Goal: Information Seeking & Learning: Learn about a topic

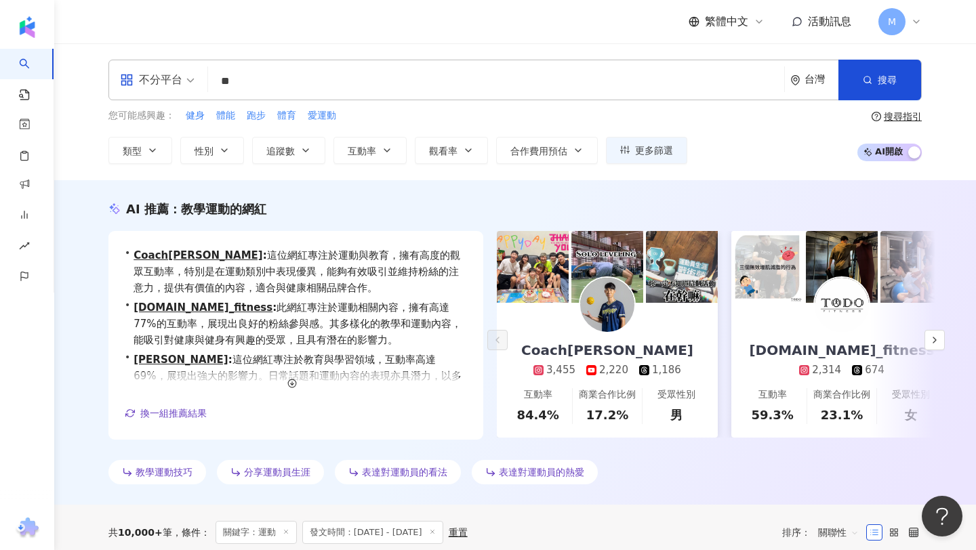
scroll to position [4, 0]
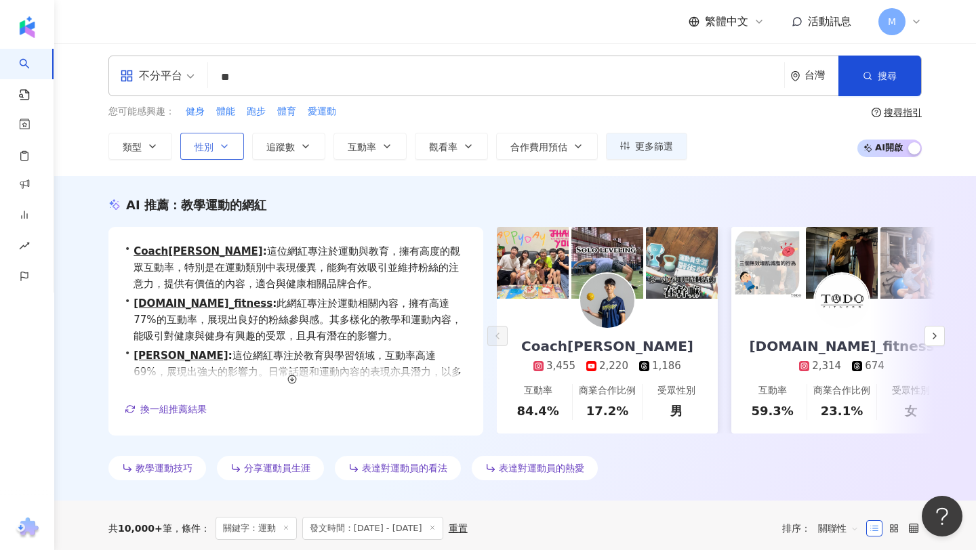
click at [219, 146] on icon "button" at bounding box center [224, 146] width 11 height 11
click at [721, 115] on div "您可能感興趣： 健身 體能 跑步 體育 愛運動 類型 性別 追蹤數 互動率 觀看率 合作費用預估 更多篩選 篩選條件 關於網紅 互動潛力 受眾輪廓 獨家 關於…" at bounding box center [515, 132] width 814 height 56
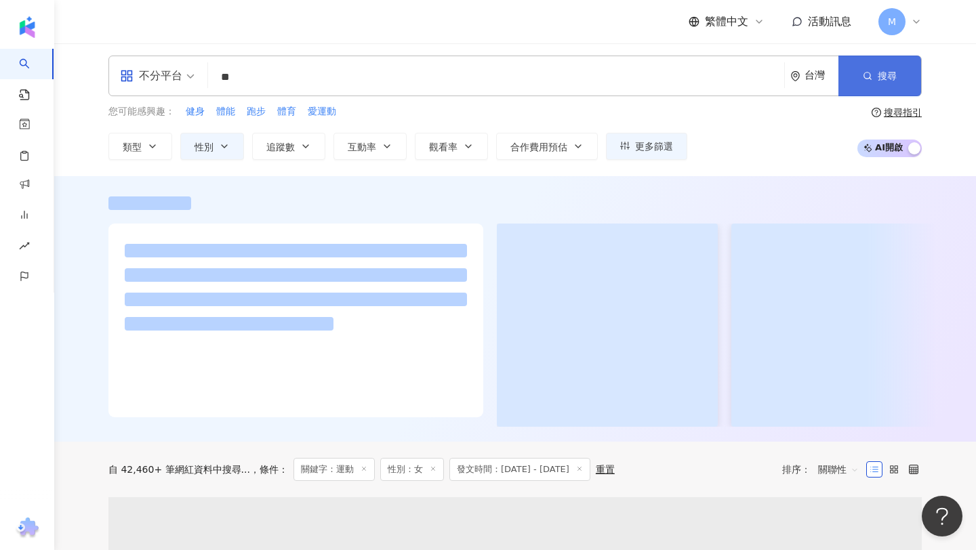
click at [876, 79] on button "搜尋" at bounding box center [880, 76] width 83 height 41
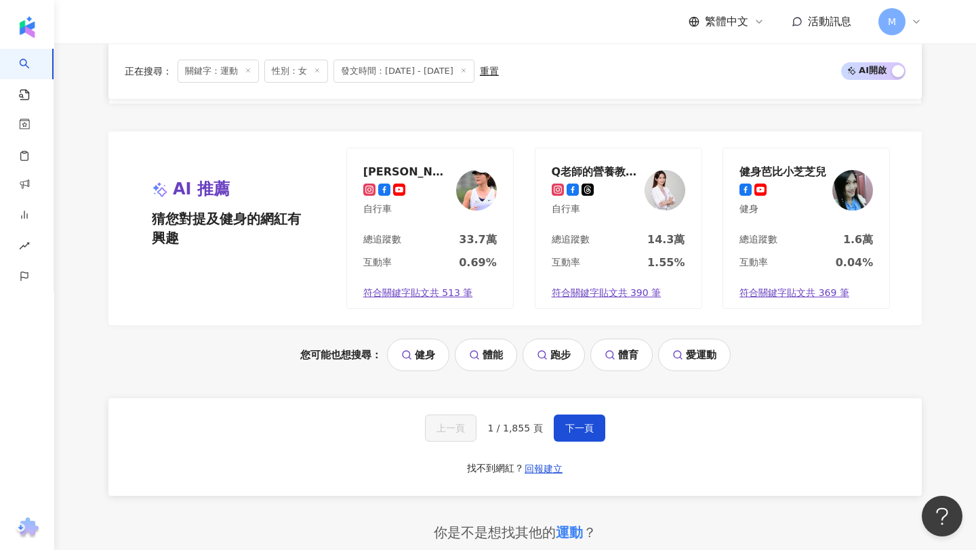
scroll to position [2900, 0]
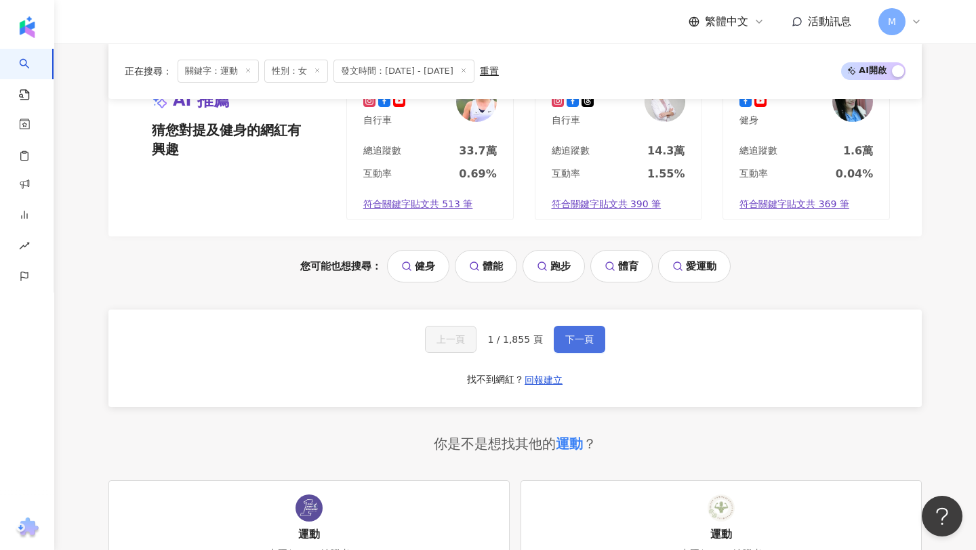
click at [578, 326] on button "下一頁" at bounding box center [580, 339] width 52 height 27
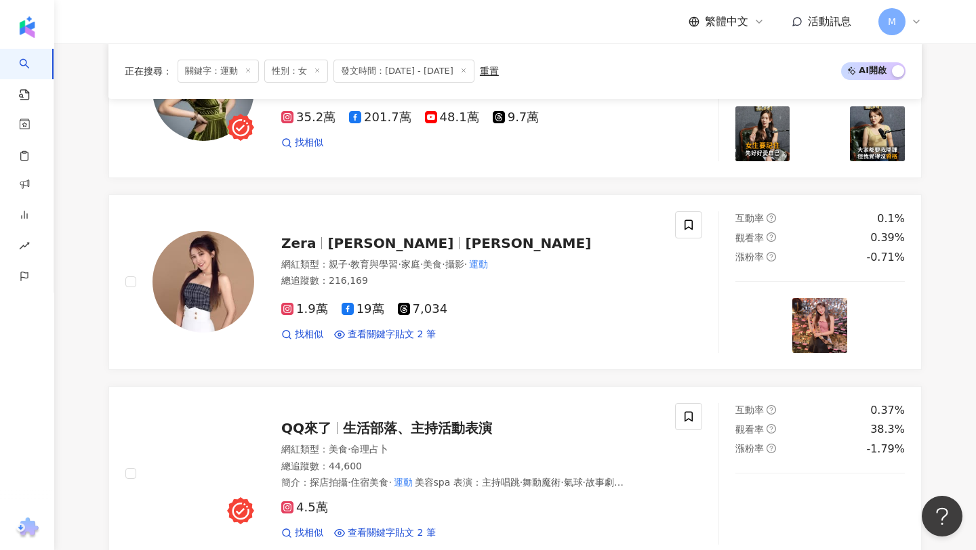
scroll to position [3045, 0]
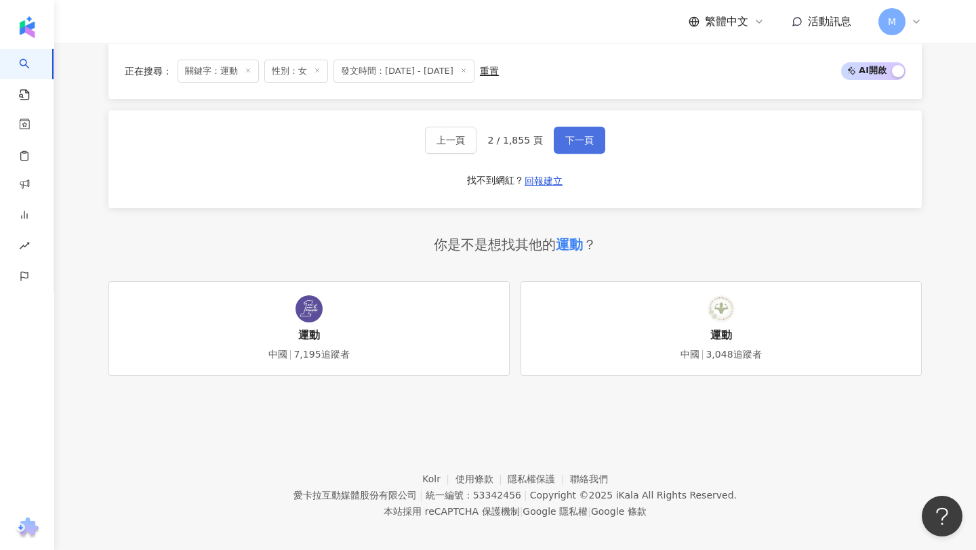
click at [572, 135] on span "下一頁" at bounding box center [579, 140] width 28 height 11
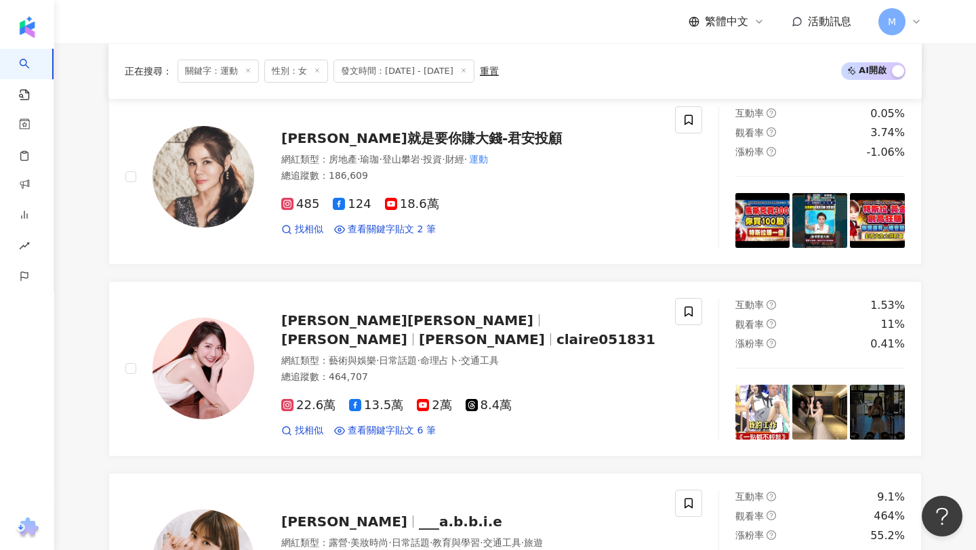
scroll to position [2902, 0]
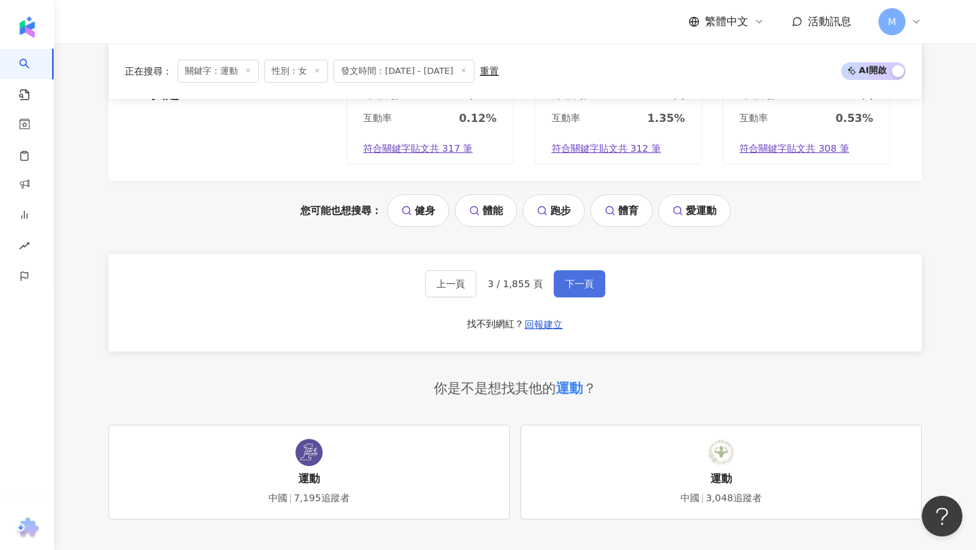
click at [580, 279] on span "下一頁" at bounding box center [579, 284] width 28 height 11
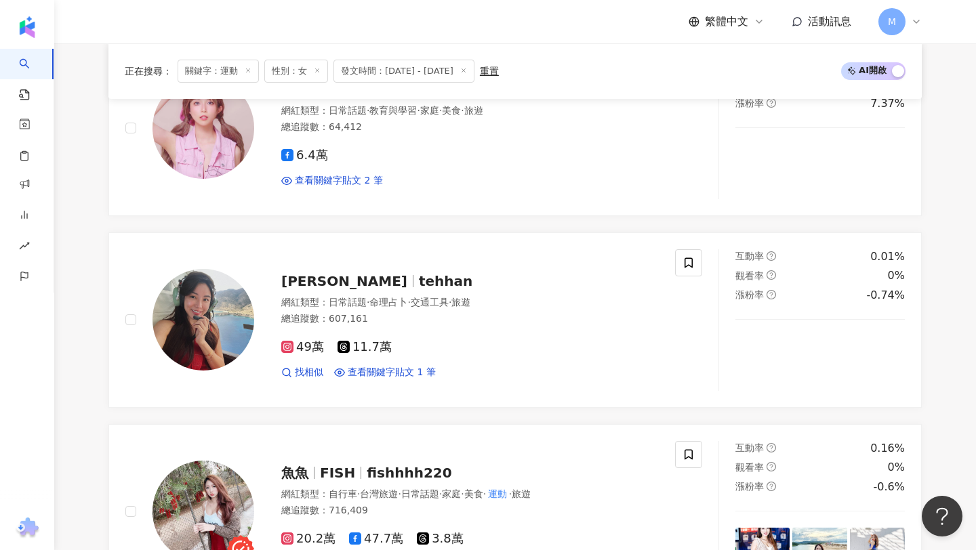
scroll to position [2745, 0]
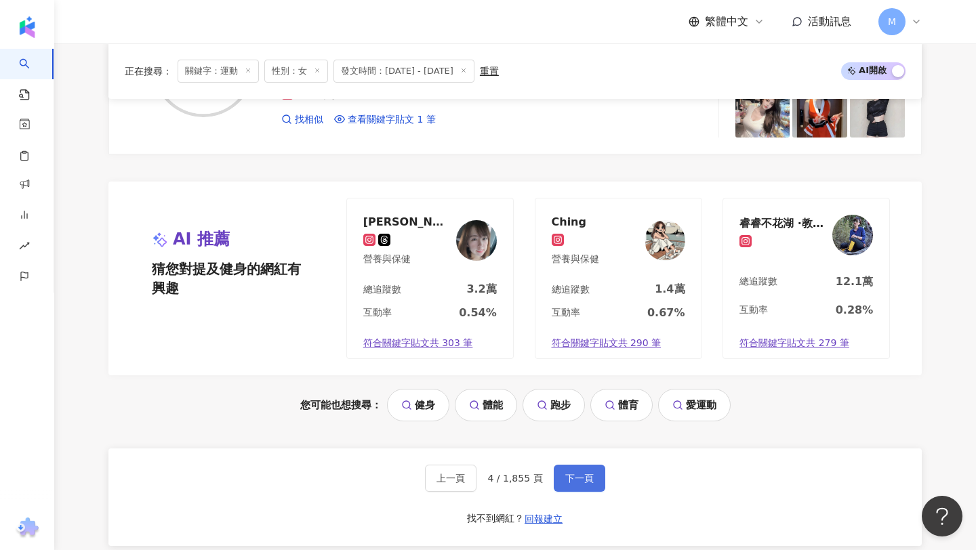
click at [570, 465] on button "下一頁" at bounding box center [580, 478] width 52 height 27
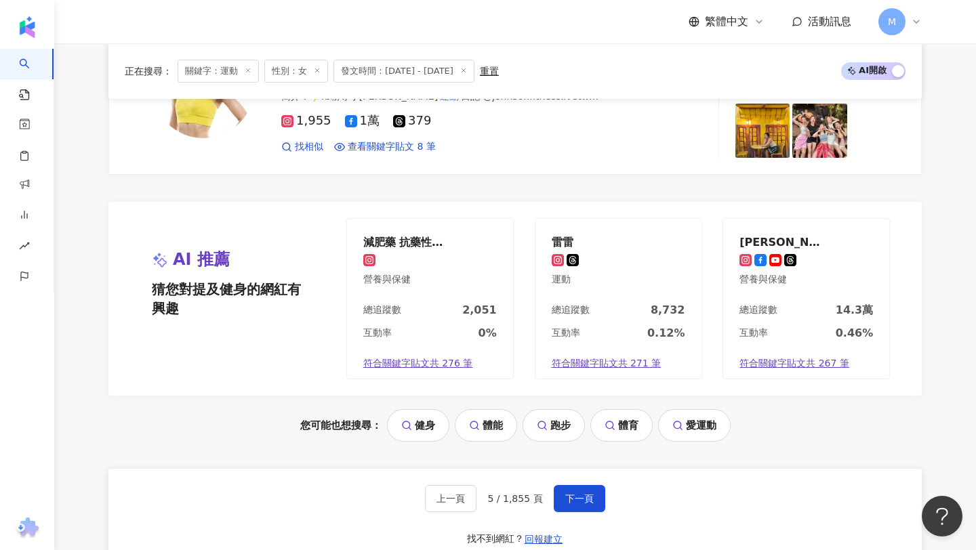
scroll to position [3161, 0]
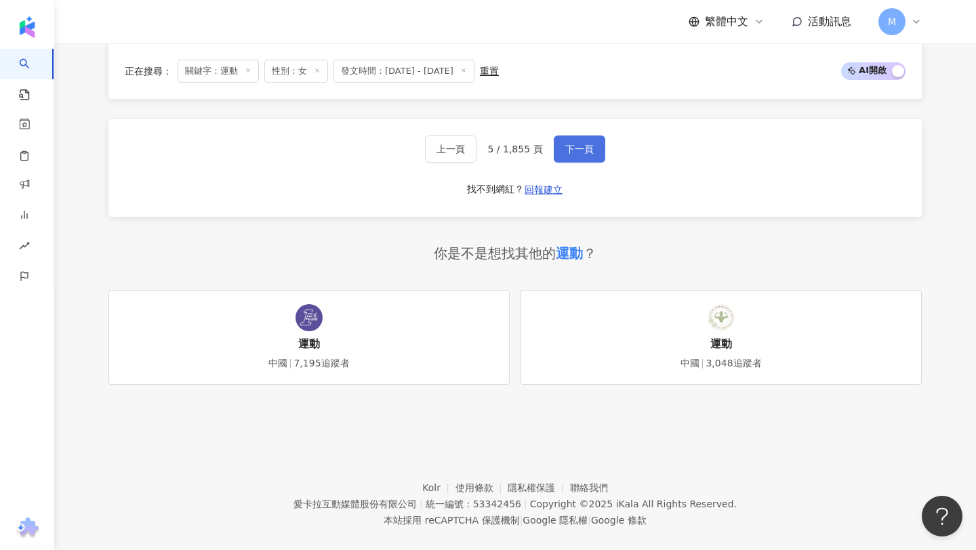
click at [578, 136] on button "下一頁" at bounding box center [580, 149] width 52 height 27
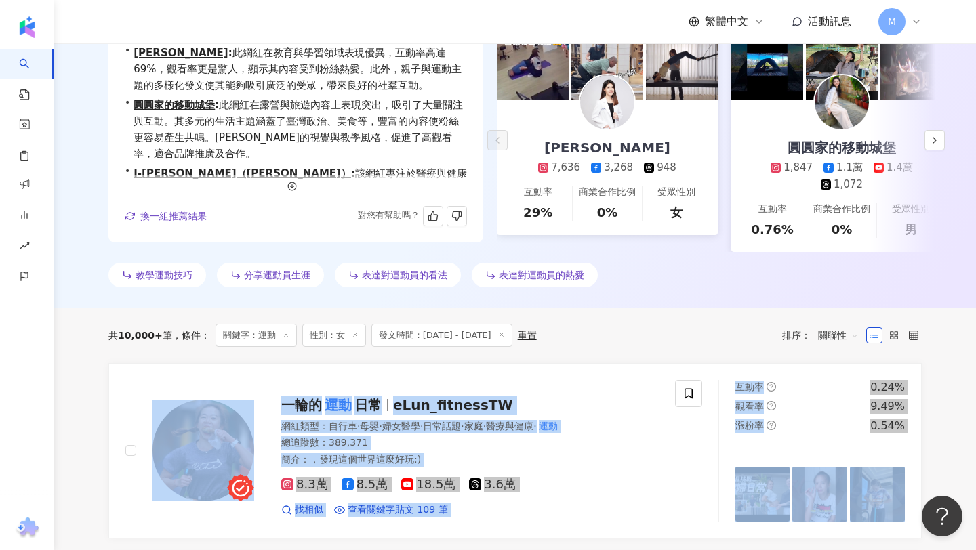
scroll to position [0, 0]
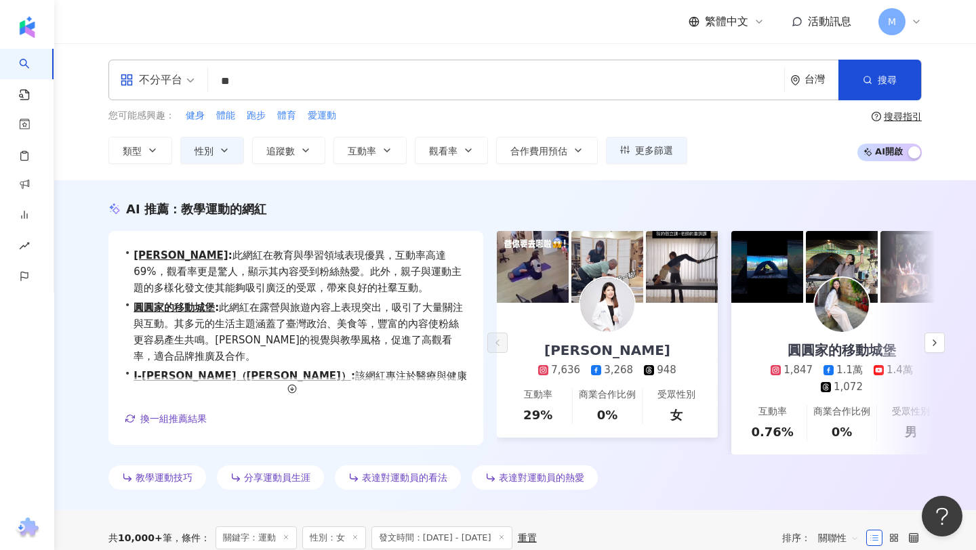
click at [269, 97] on div "不分平台 ** 台灣 搜尋 customizedTag 網紅類型 運動 運動專門店 運動褲 運動衫 運動耳機 992 追蹤者 🔹運動食課🔸運動營養知識 1,9…" at bounding box center [515, 80] width 814 height 41
click at [269, 84] on input "**" at bounding box center [496, 81] width 565 height 26
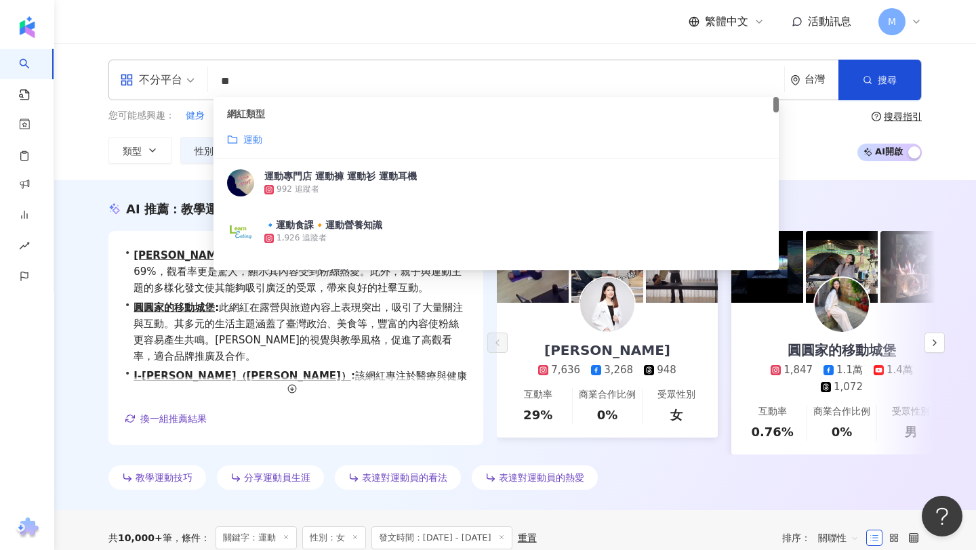
click at [269, 84] on input "**" at bounding box center [496, 81] width 565 height 26
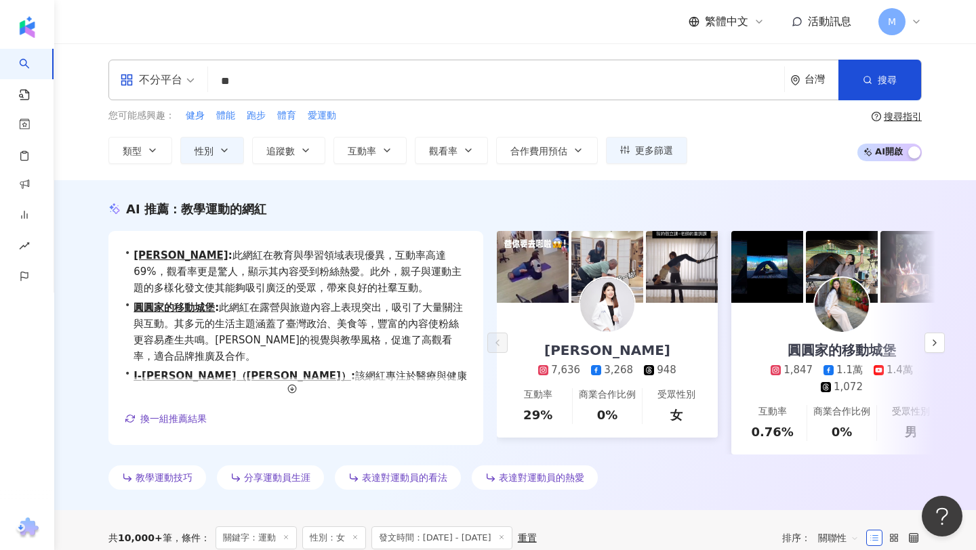
type input "*"
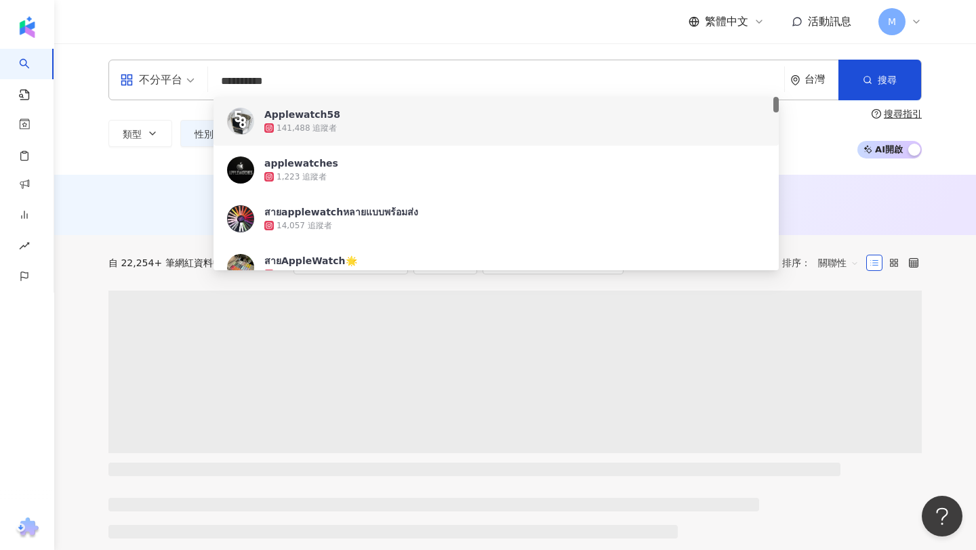
click at [338, 86] on input "**********" at bounding box center [496, 81] width 565 height 26
type input "**********"
click at [148, 180] on div "AI 推薦 ： 無結果，請嘗試搜尋其他語言關鍵字或條件" at bounding box center [515, 205] width 922 height 60
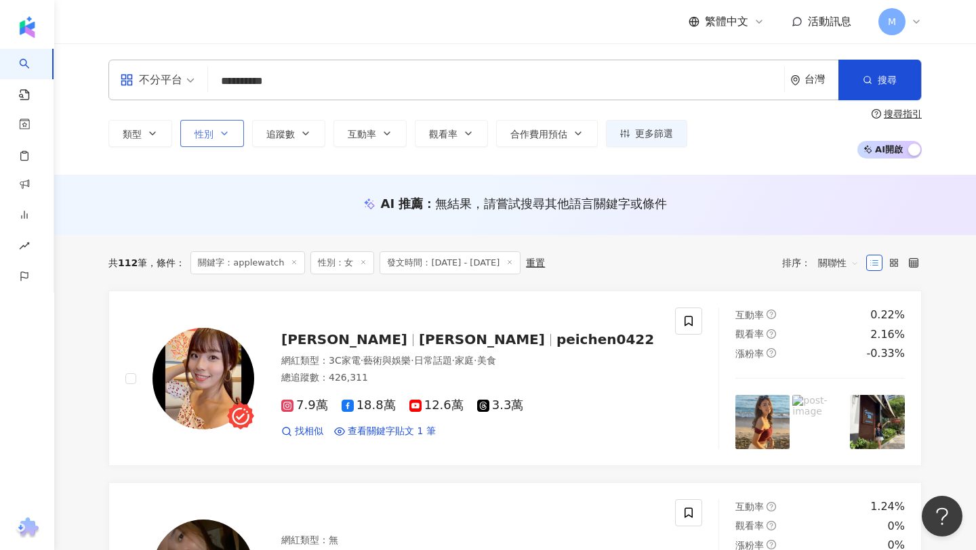
click at [197, 138] on span "性別" at bounding box center [204, 134] width 19 height 11
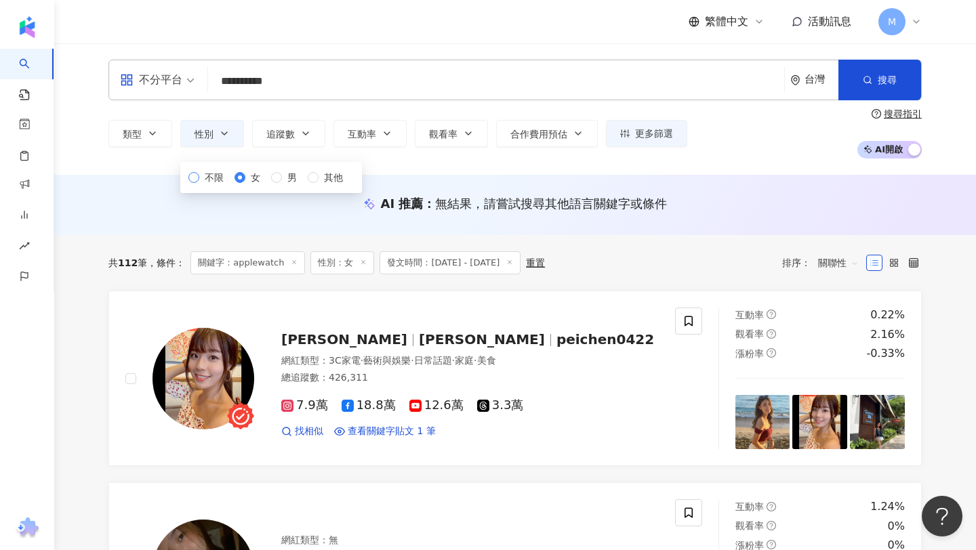
click at [208, 180] on span "不限" at bounding box center [214, 177] width 30 height 15
click at [874, 77] on button "搜尋" at bounding box center [880, 80] width 83 height 41
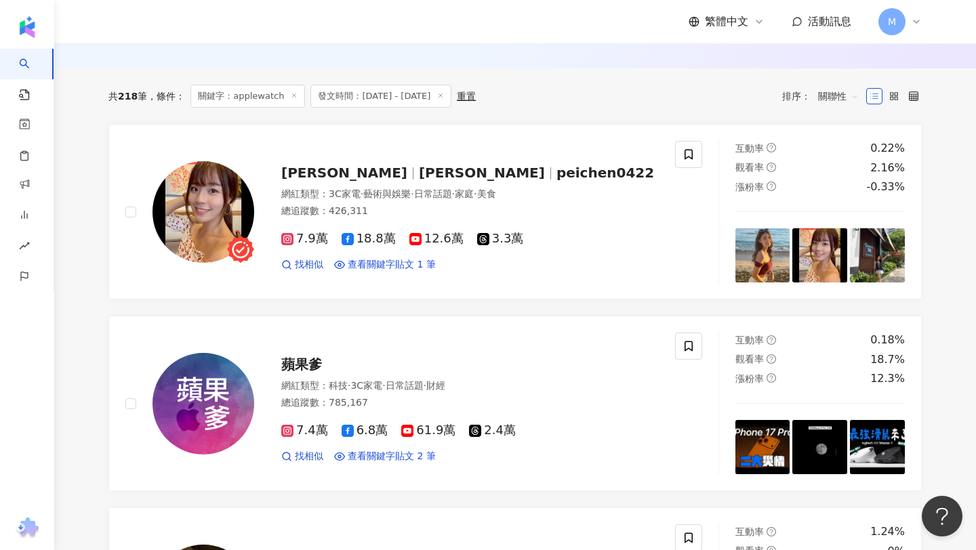
scroll to position [167, 0]
click at [452, 96] on span "發文時間：[DATE] - [DATE]" at bounding box center [381, 95] width 141 height 23
click at [444, 96] on icon at bounding box center [440, 95] width 7 height 7
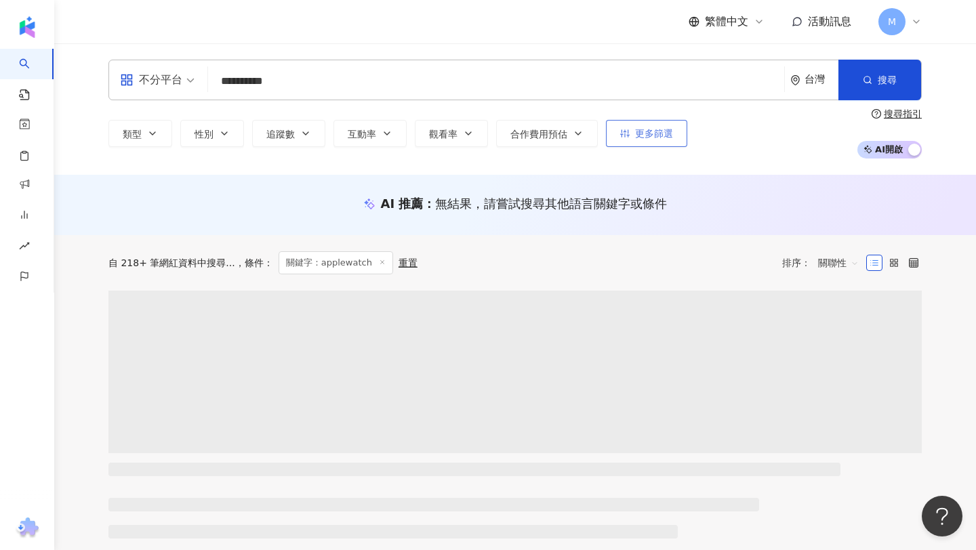
click at [654, 140] on button "更多篩選" at bounding box center [646, 133] width 81 height 27
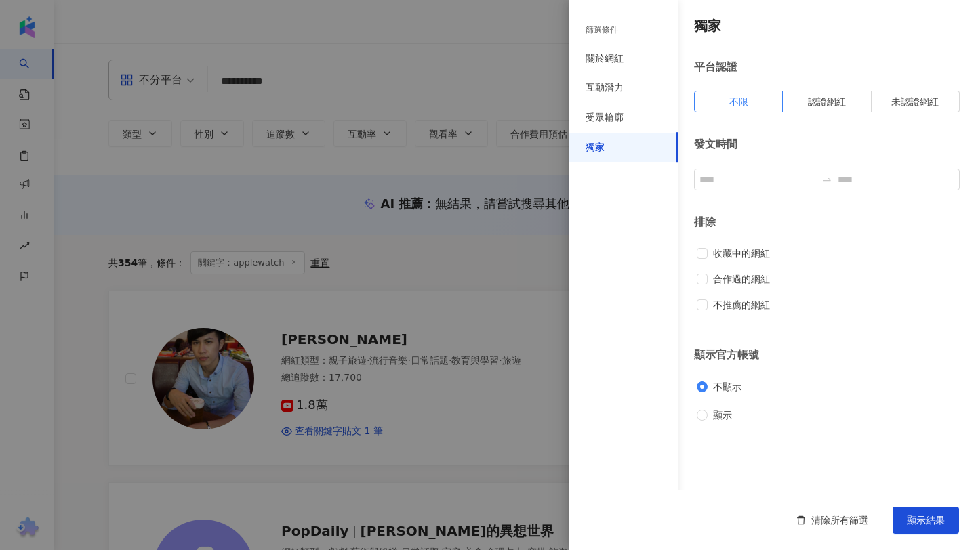
click at [492, 208] on div at bounding box center [488, 275] width 976 height 550
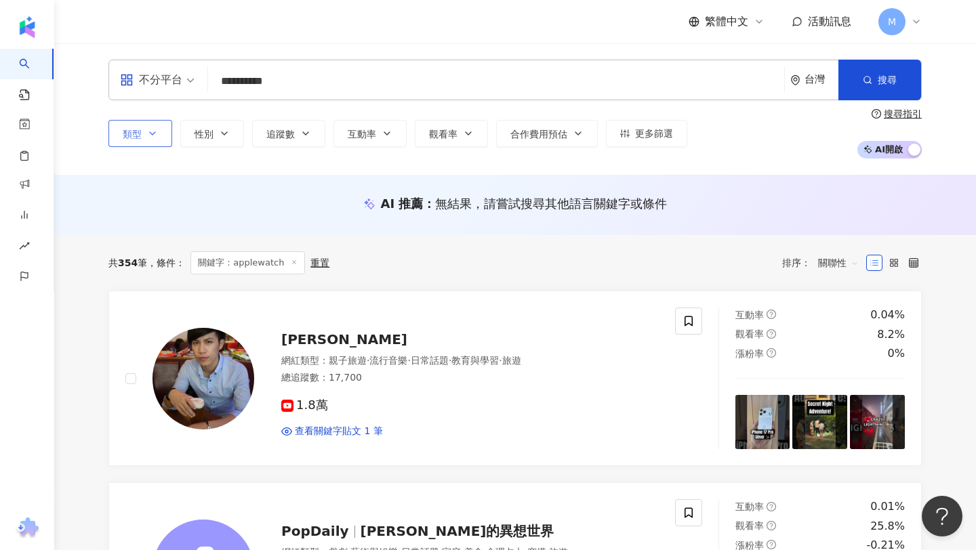
click at [132, 134] on span "類型" at bounding box center [132, 134] width 19 height 11
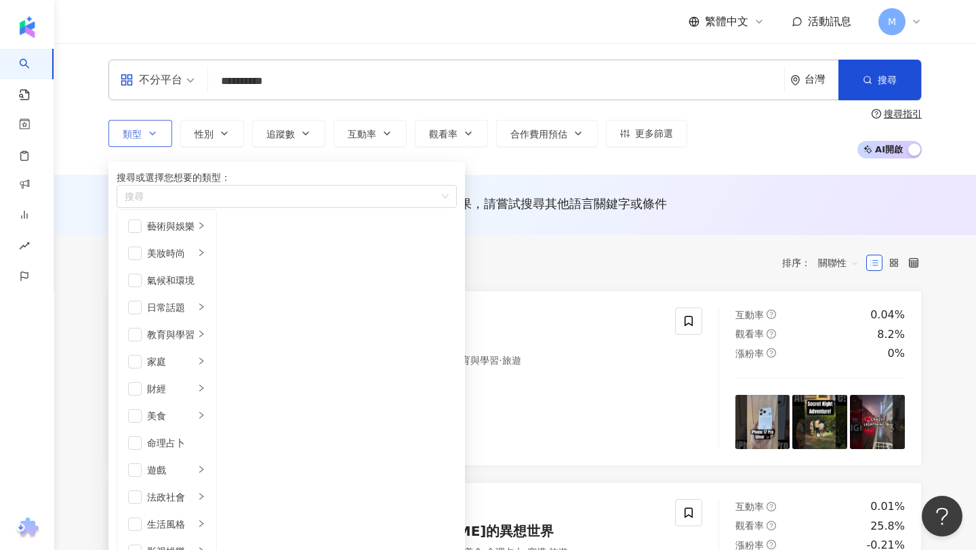
scroll to position [308, 0]
click at [176, 208] on div "搜尋" at bounding box center [287, 196] width 340 height 23
type input "*"
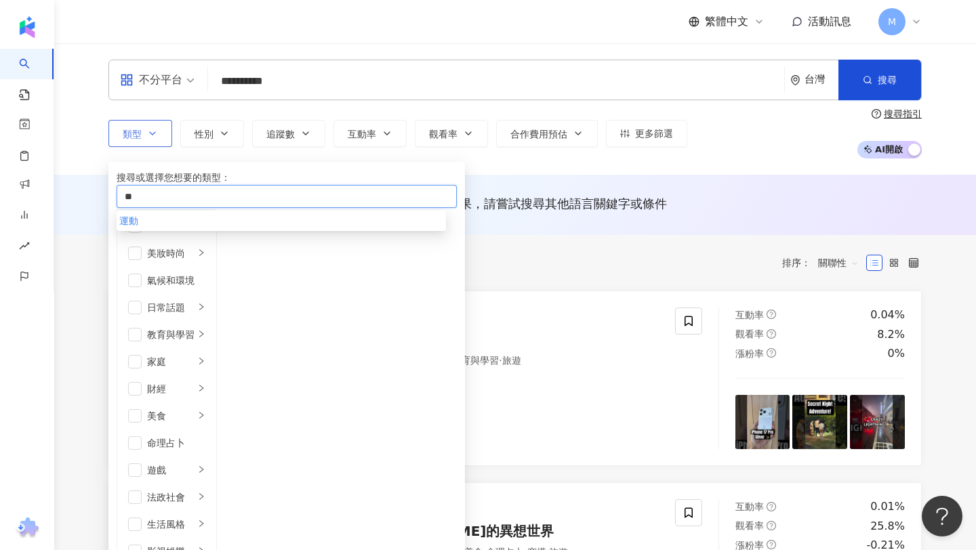
type input "**"
click at [164, 228] on div "運動" at bounding box center [281, 221] width 324 height 15
click at [375, 156] on div "搜尋或選擇您想要的類型： 運動 運動 藝術與娛樂 美妝時尚 氣候和環境 日常話題 教育與學習 家庭 財經 美食 命理占卜 遊戲 法政社會 生活風格 影視娛樂 …" at bounding box center [281, 515] width 346 height 720
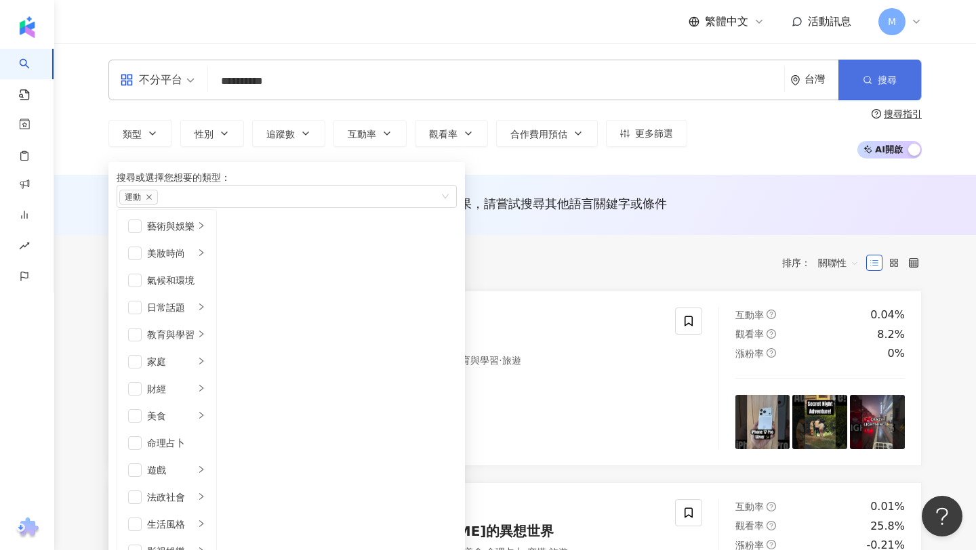
click at [900, 82] on button "搜尋" at bounding box center [880, 80] width 83 height 41
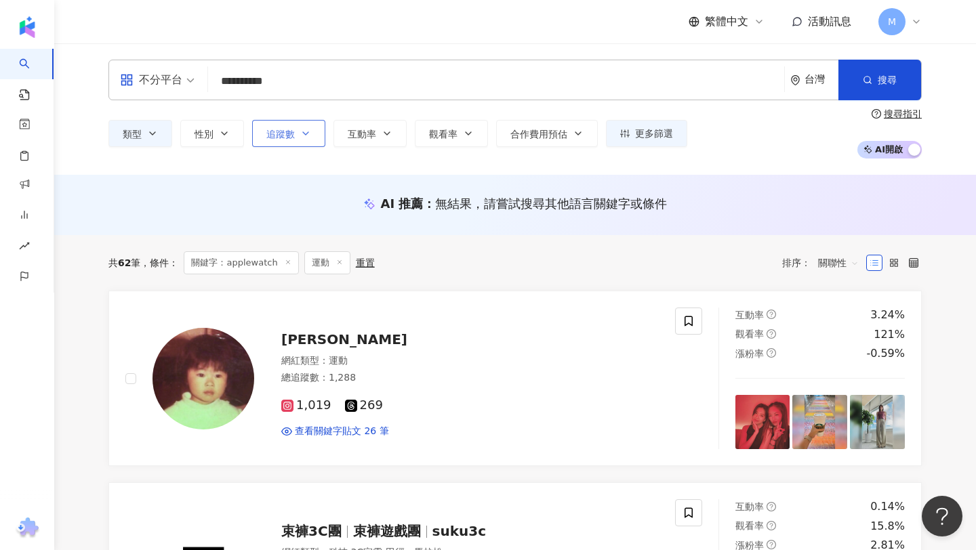
click at [303, 136] on icon "button" at bounding box center [305, 133] width 11 height 11
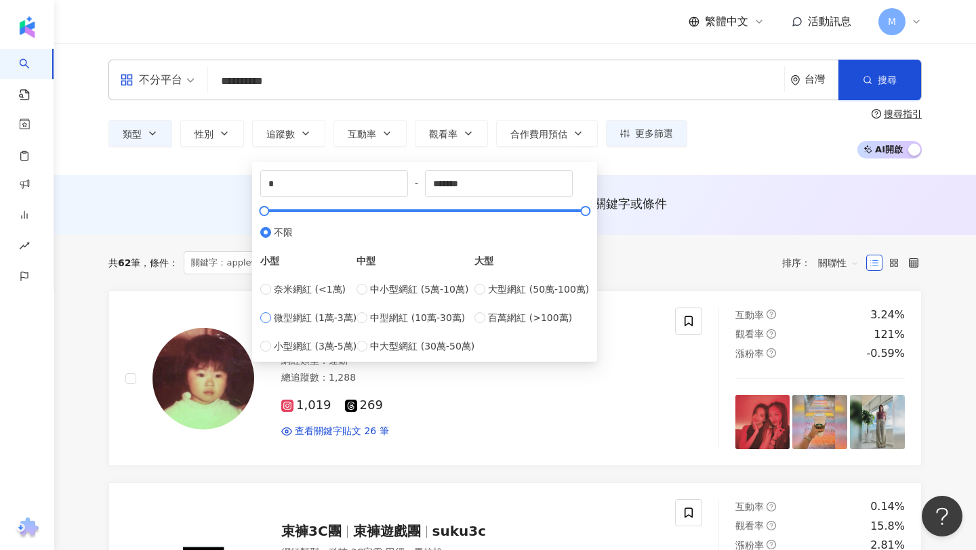
click at [292, 325] on span "微型網紅 (1萬-3萬)" at bounding box center [315, 318] width 83 height 15
type input "*****"
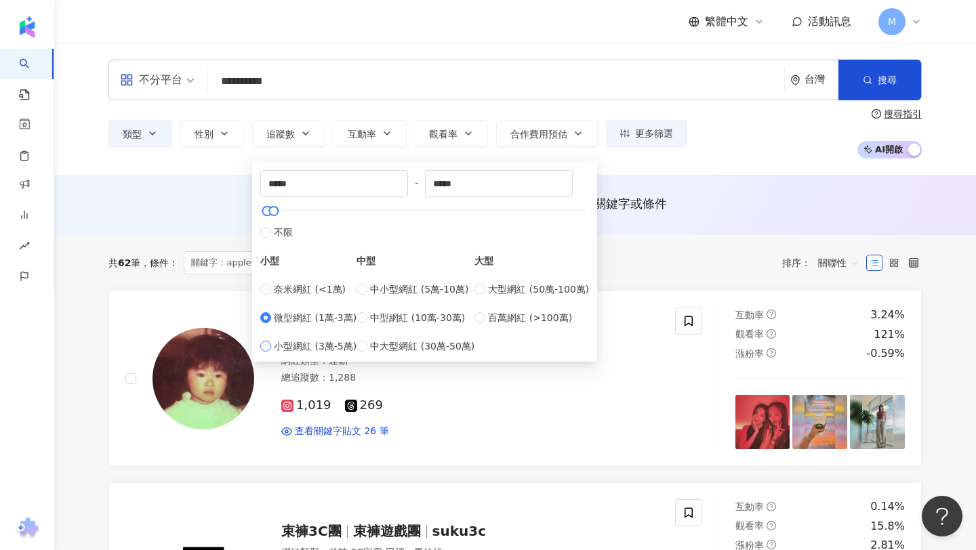
click at [291, 354] on span "小型網紅 (3萬-5萬)" at bounding box center [315, 346] width 83 height 15
type input "*****"
click at [287, 325] on span "微型網紅 (1萬-3萬)" at bounding box center [315, 318] width 83 height 15
type input "*****"
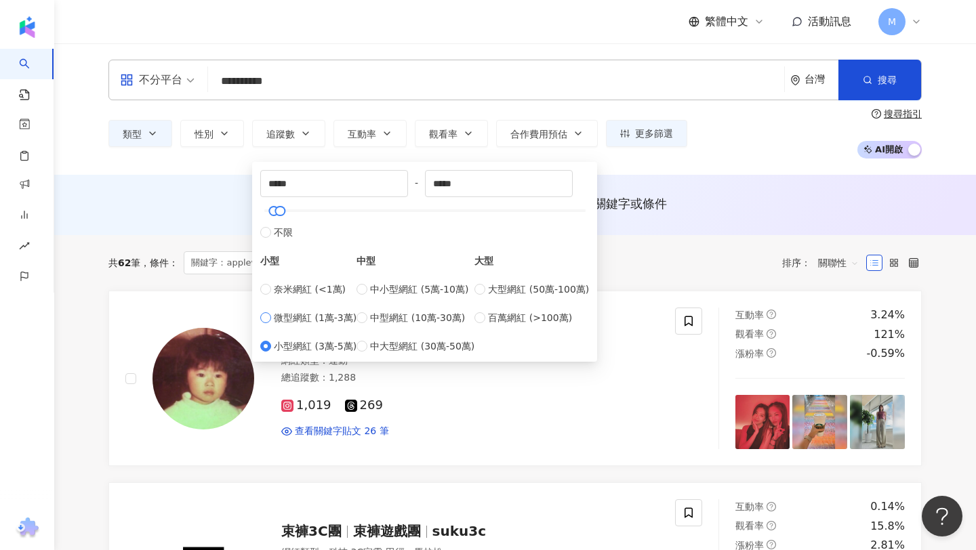
type input "*****"
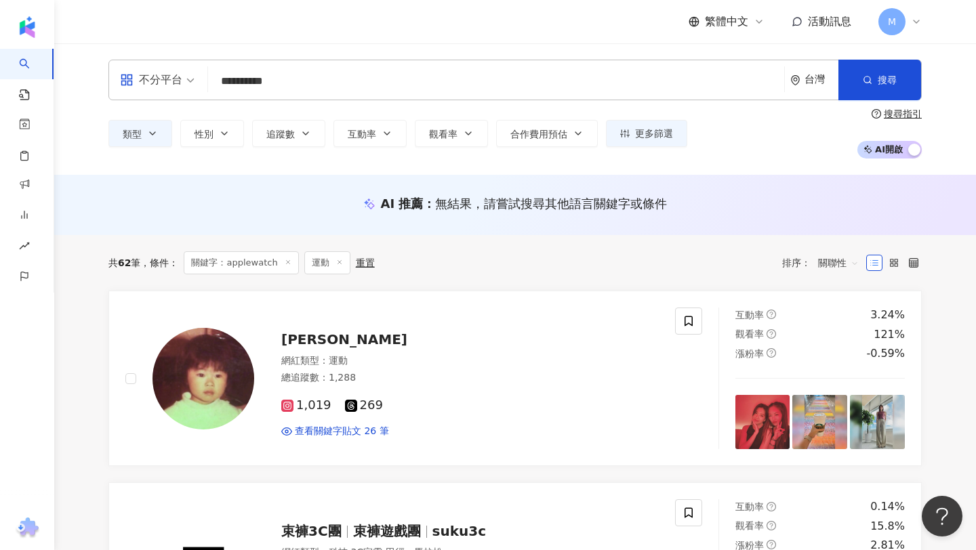
click at [183, 202] on div "AI 推薦 ： 無結果，請嘗試搜尋其他語言關鍵字或條件" at bounding box center [515, 203] width 814 height 17
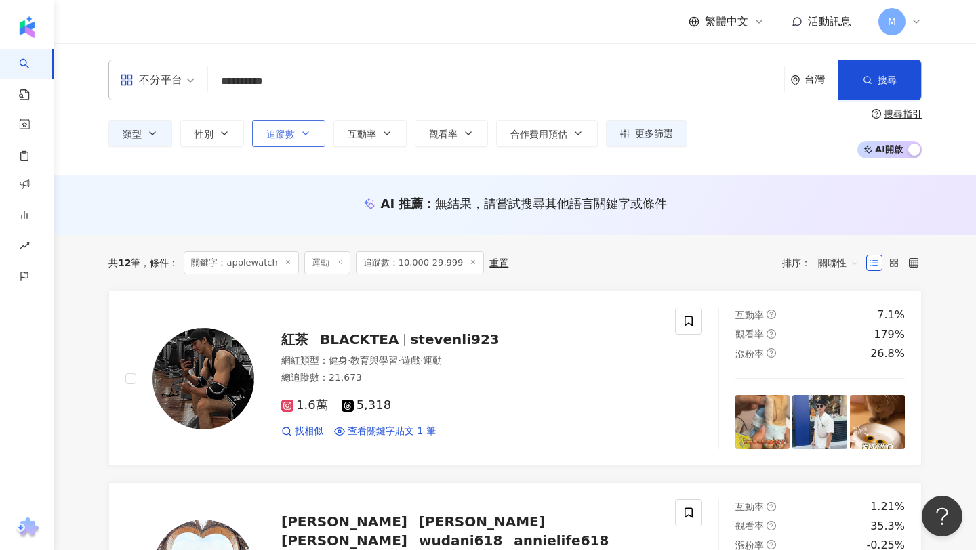
click at [299, 140] on button "追蹤數" at bounding box center [288, 133] width 73 height 27
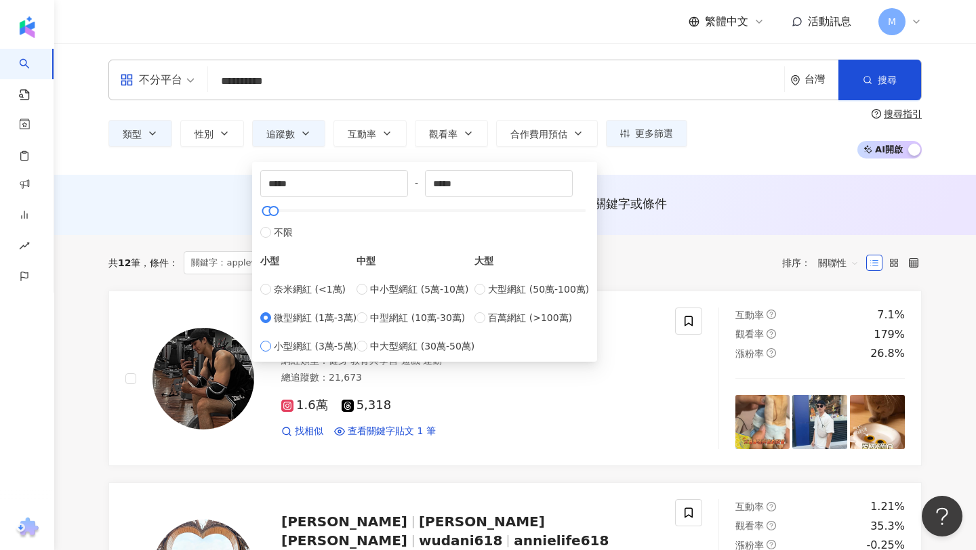
click at [302, 354] on span "小型網紅 (3萬-5萬)" at bounding box center [315, 346] width 83 height 15
type input "*****"
click at [190, 193] on div "AI 推薦 ： 無結果，請嘗試搜尋其他語言關鍵字或條件" at bounding box center [515, 205] width 922 height 60
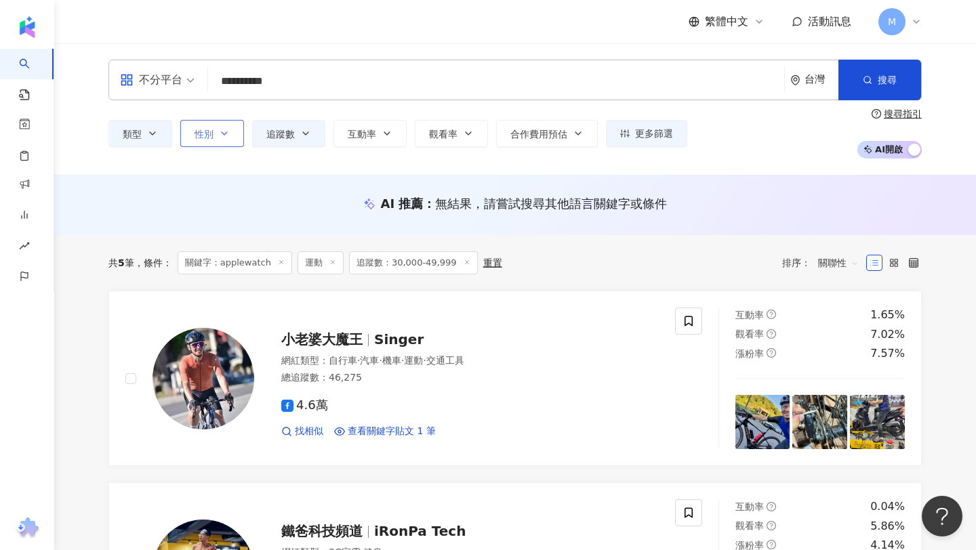
click at [228, 136] on icon "button" at bounding box center [224, 133] width 11 height 11
click at [245, 185] on span "女" at bounding box center [255, 177] width 20 height 15
click at [770, 100] on div "**********" at bounding box center [515, 109] width 868 height 99
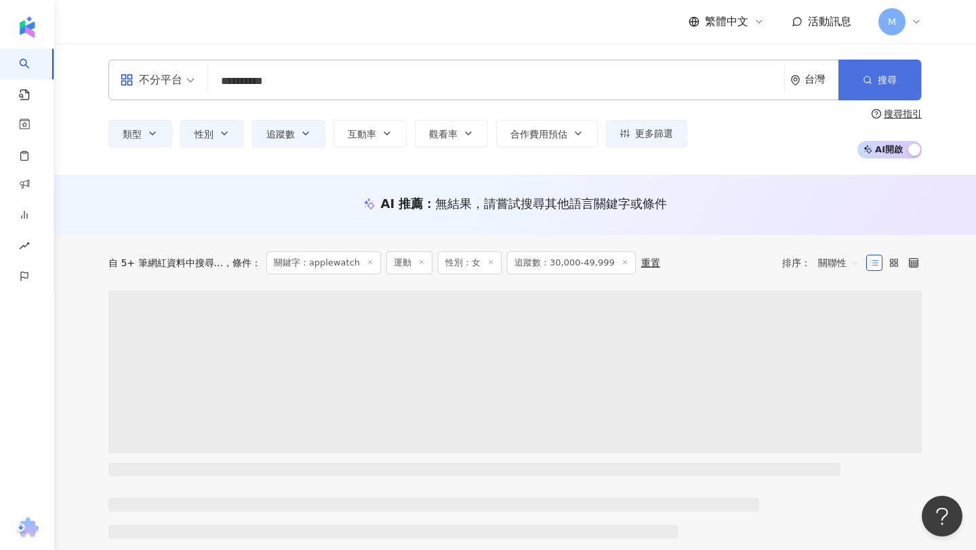
click at [874, 75] on button "搜尋" at bounding box center [880, 80] width 83 height 41
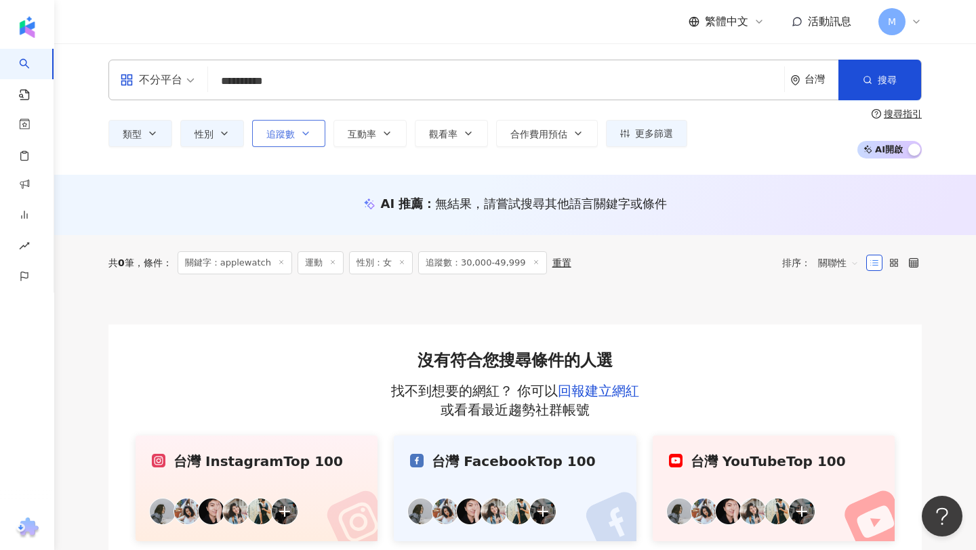
click at [320, 119] on div "類型 性別 追蹤數 互動率 觀看率 合作費用預估 更多篩選 篩選條件 關於網紅 互動潛力 受眾輪廓 獨家 關於網紅 類型 ( 請選擇您想要的類型 ) 運動 國…" at bounding box center [515, 133] width 814 height 50
click at [315, 132] on button "追蹤數" at bounding box center [288, 133] width 73 height 27
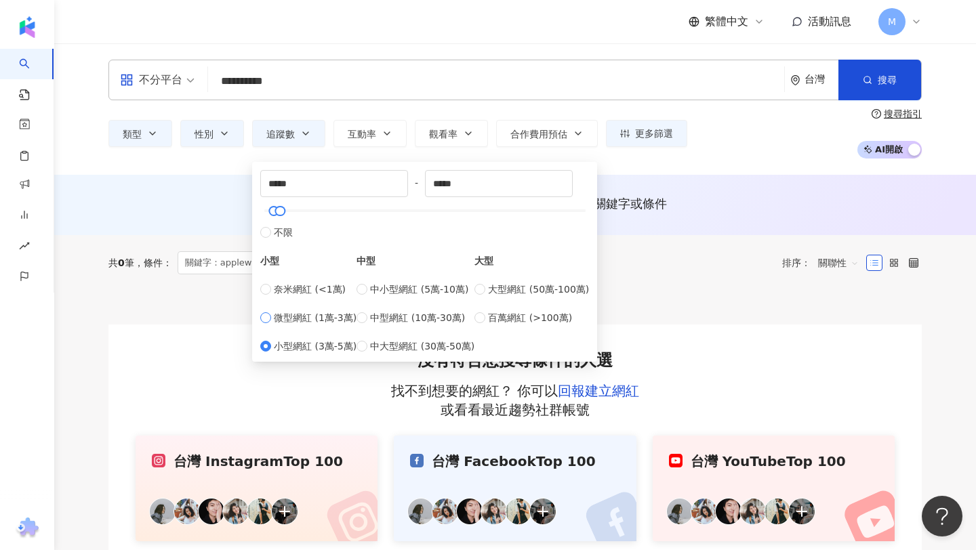
click at [282, 325] on span "微型網紅 (1萬-3萬)" at bounding box center [315, 318] width 83 height 15
type input "*****"
click at [191, 172] on div "**********" at bounding box center [515, 109] width 922 height 132
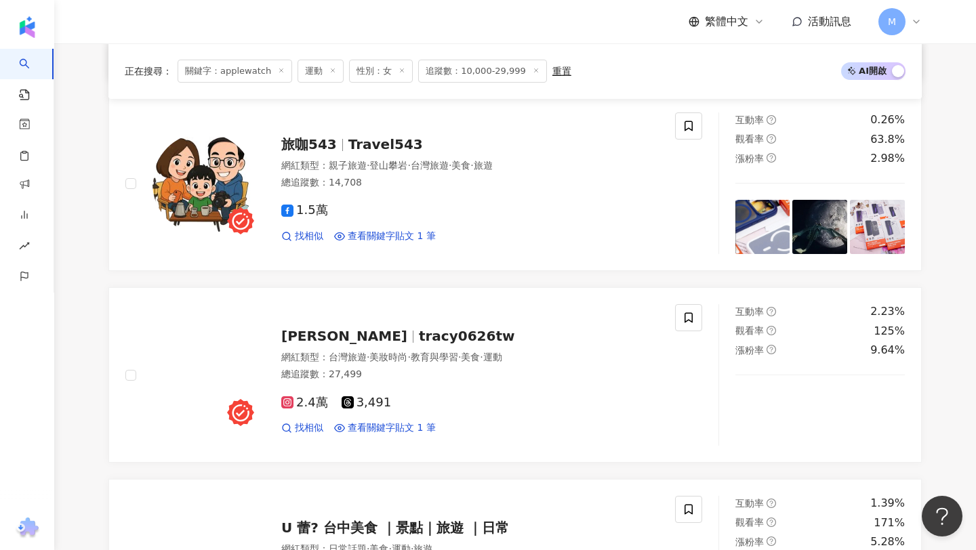
scroll to position [795, 0]
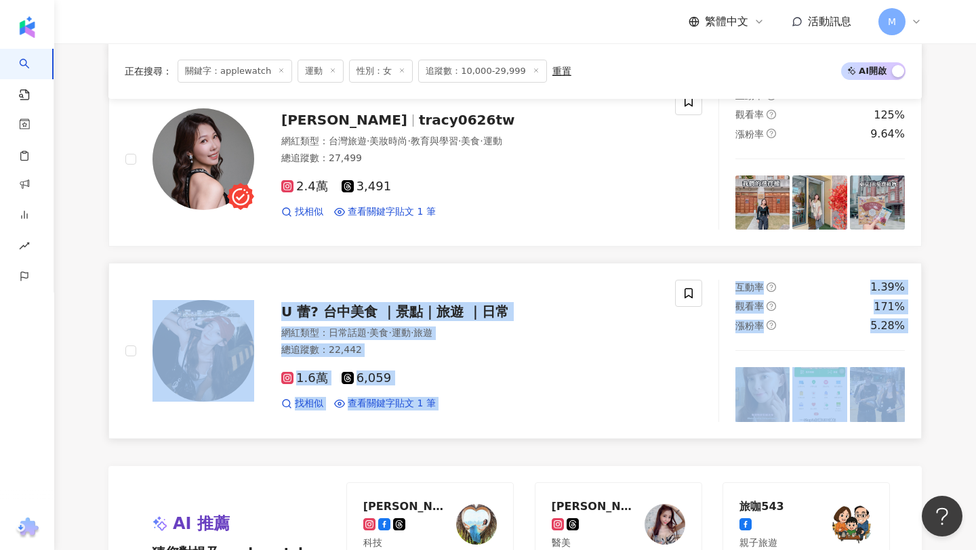
click at [411, 276] on link "U 蕾? 台中美食 ｜景點｜旅遊 ｜日常 網紅類型 ： 日常話題 · 美食 · 運動 · 旅遊 總追蹤數 ： 22,442 1.6萬 6,059 找相似 查看…" at bounding box center [515, 351] width 814 height 176
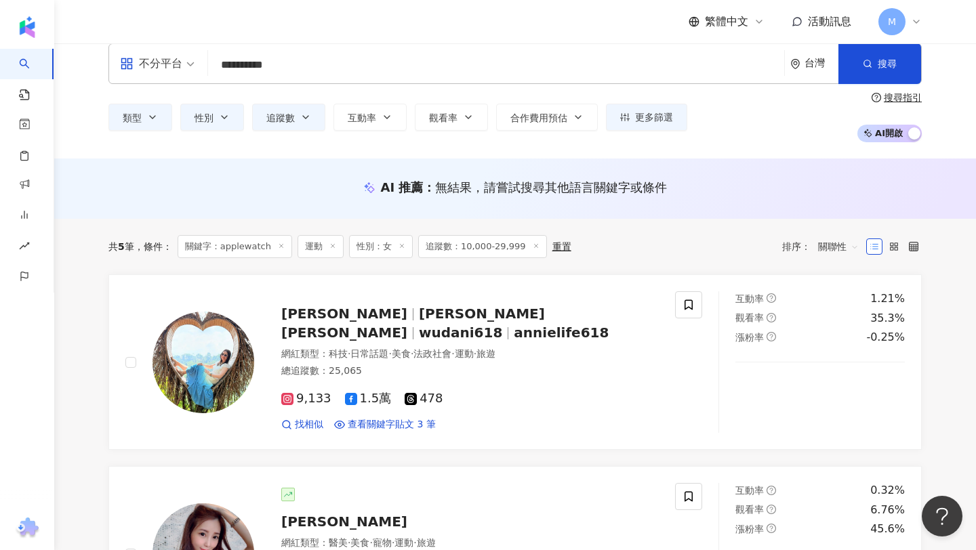
scroll to position [16, 0]
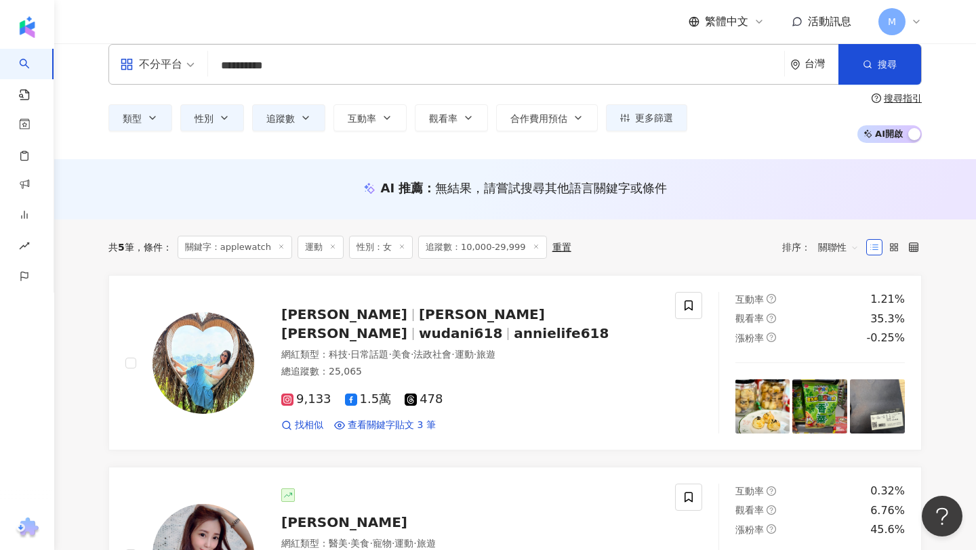
click at [284, 132] on div "類型 性別 追蹤數 互動率 觀看率 合作費用預估 更多篩選 篩選條件 關於網紅 互動潛力 受眾輪廓 獨家 關於網紅 類型 ( 請選擇您想要的類型 ) 運動 國…" at bounding box center [515, 118] width 814 height 50
click at [289, 128] on button "追蹤數" at bounding box center [288, 117] width 73 height 27
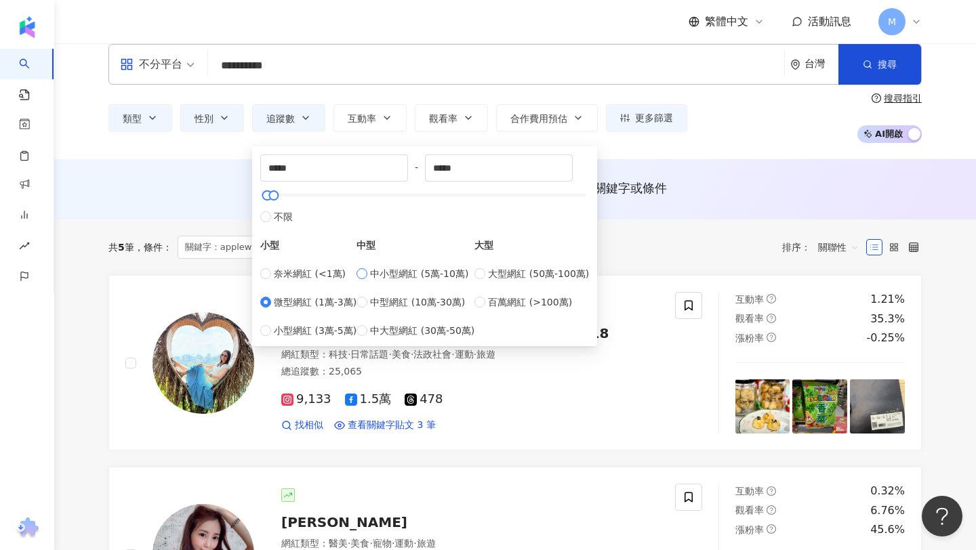
click at [419, 281] on span "中小型網紅 (5萬-10萬)" at bounding box center [419, 273] width 98 height 15
type input "*****"
click at [157, 203] on div "AI 推薦 ： 無結果，請嘗試搜尋其他語言關鍵字或條件" at bounding box center [515, 192] width 868 height 25
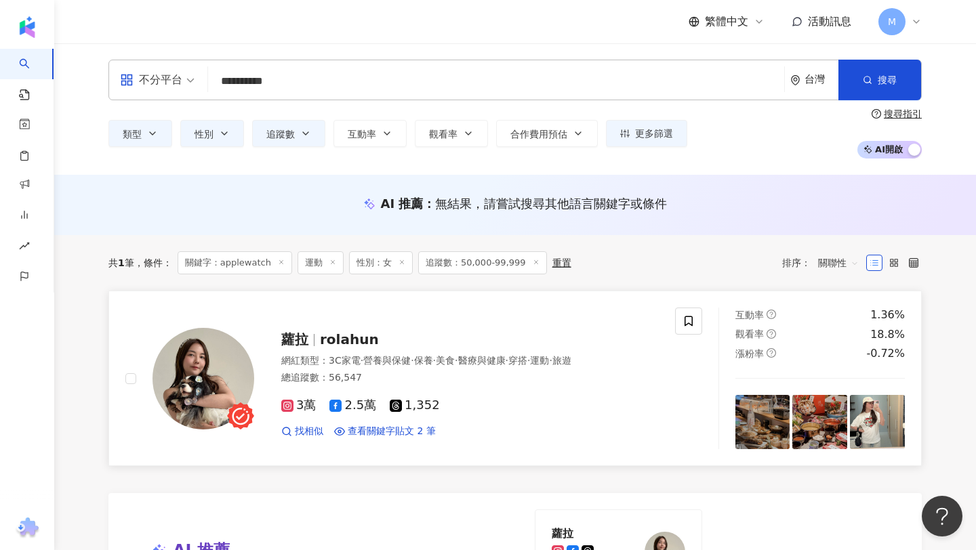
scroll to position [54, 0]
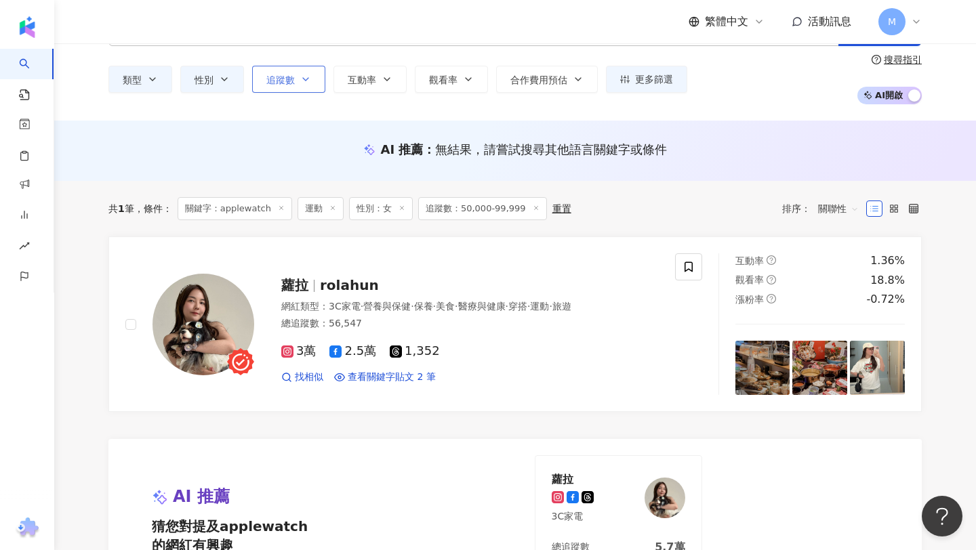
click at [312, 84] on button "追蹤數" at bounding box center [288, 79] width 73 height 27
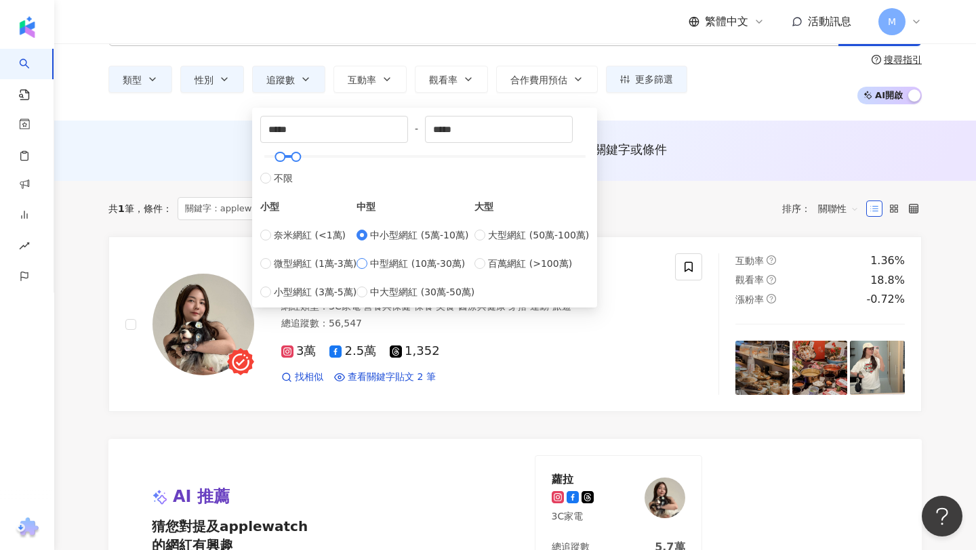
click at [393, 271] on label "中型網紅 (10萬-30萬)" at bounding box center [416, 263] width 118 height 15
type input "******"
click at [175, 142] on div "AI 推薦 ： 無結果，請嘗試搜尋其他語言關鍵字或條件" at bounding box center [515, 149] width 814 height 17
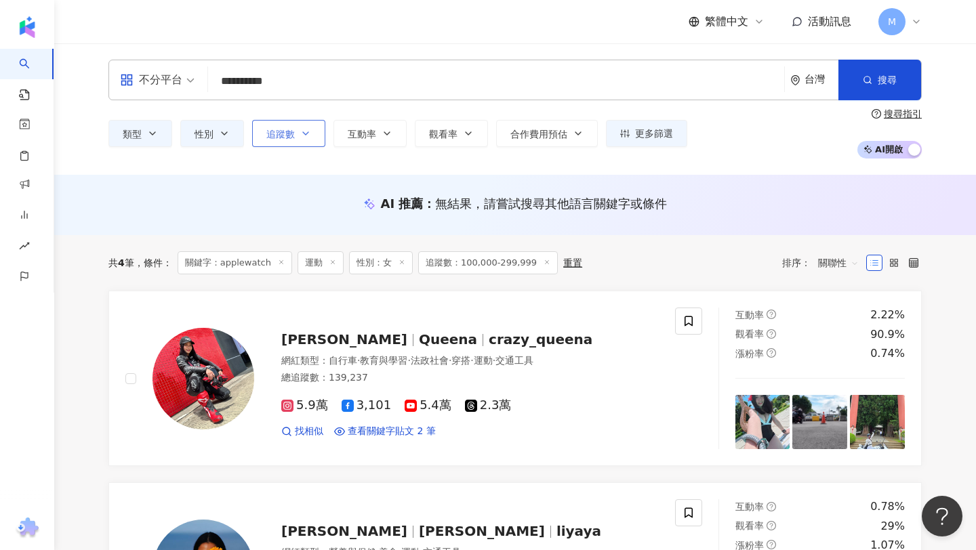
click at [293, 139] on button "追蹤數" at bounding box center [288, 133] width 73 height 27
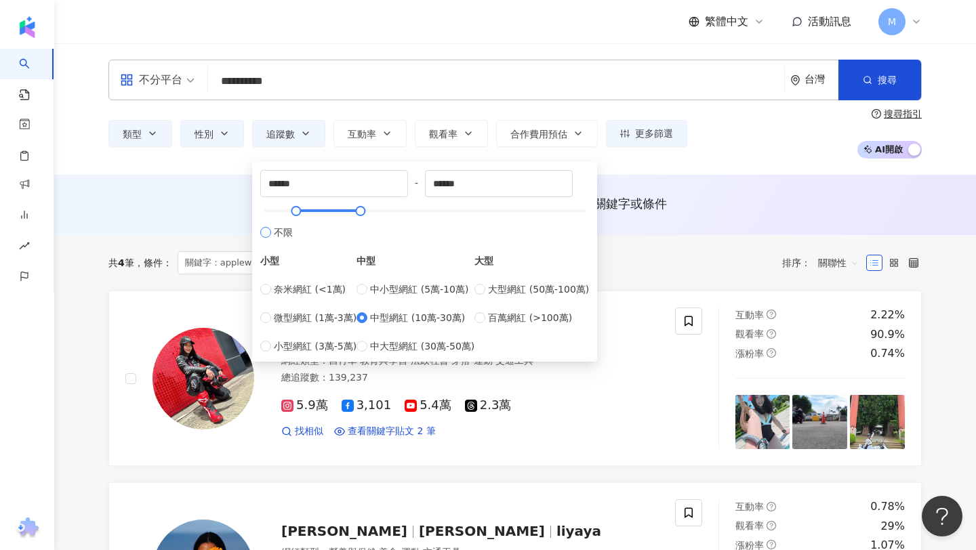
click at [287, 240] on span "不限" at bounding box center [283, 232] width 19 height 15
type input "*"
type input "*******"
click at [210, 218] on div "AI 推薦 ： 無結果，請嘗試搜尋其他語言關鍵字或條件" at bounding box center [515, 207] width 868 height 25
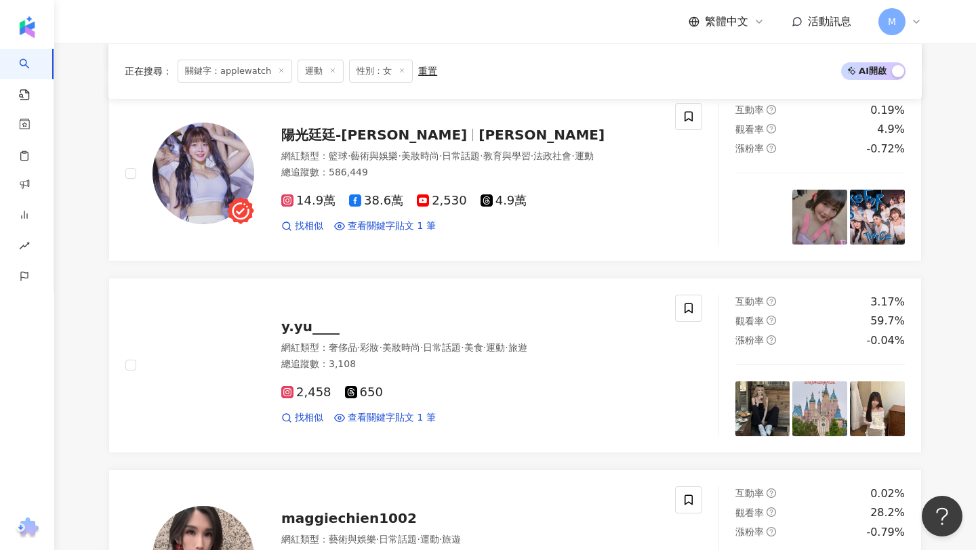
scroll to position [2437, 0]
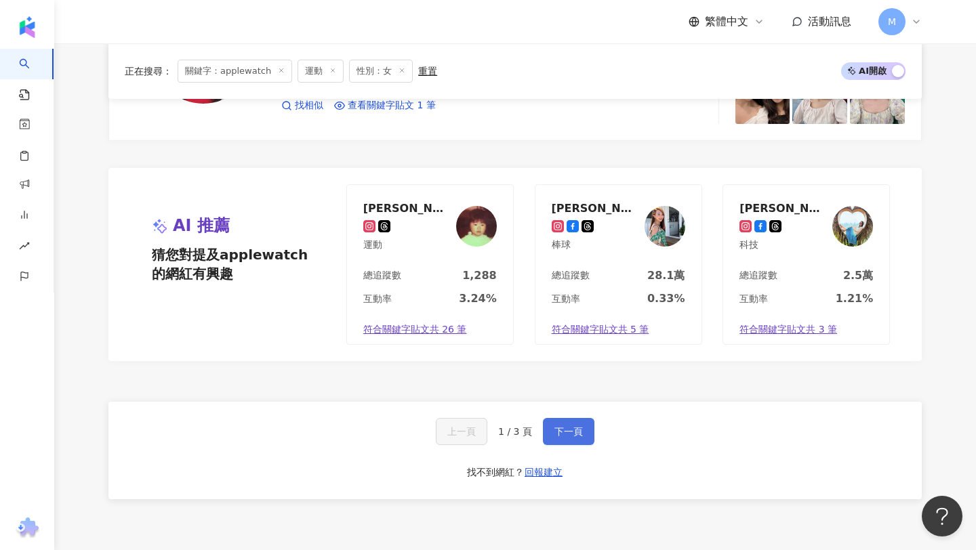
click at [569, 434] on span "下一頁" at bounding box center [569, 431] width 28 height 11
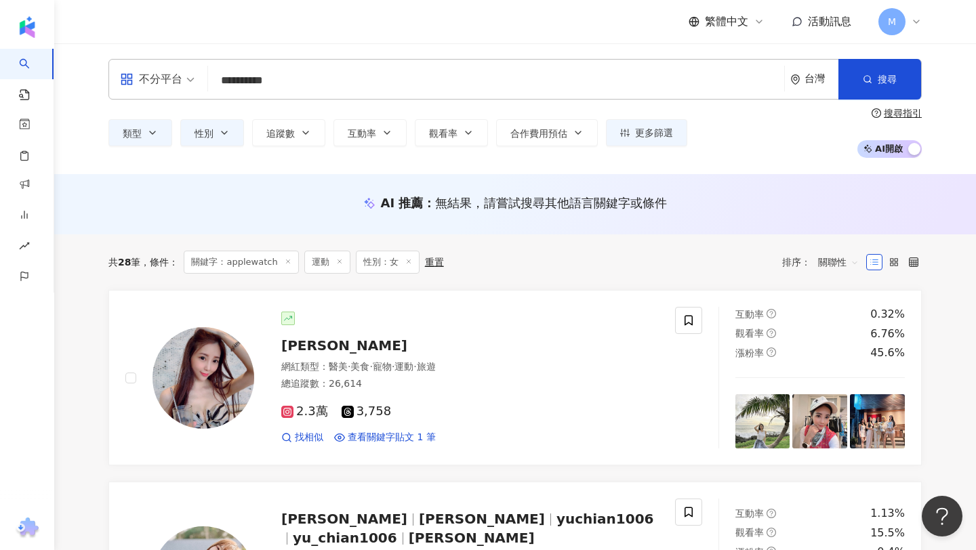
scroll to position [0, 0]
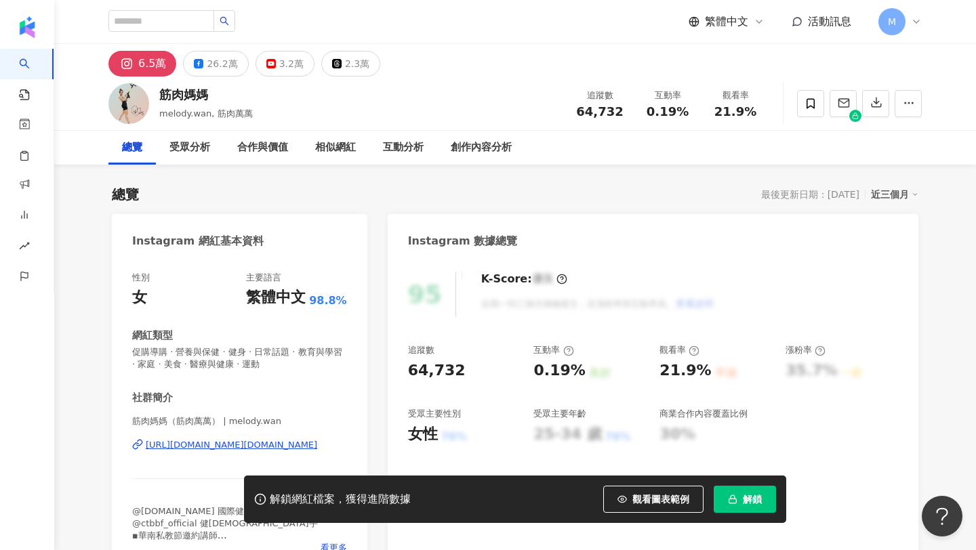
click at [201, 449] on div "https://www.instagram.com/melody.wan/" at bounding box center [232, 445] width 172 height 12
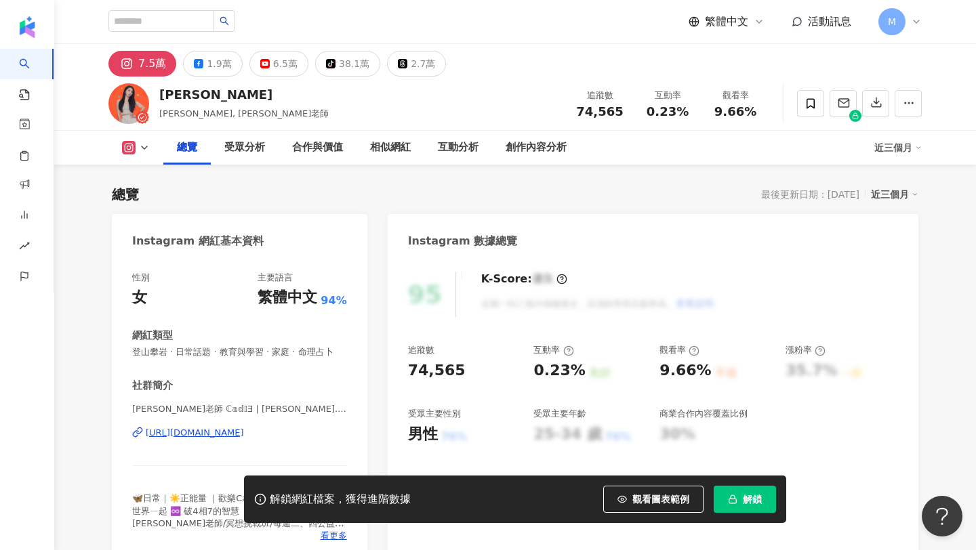
scroll to position [85, 0]
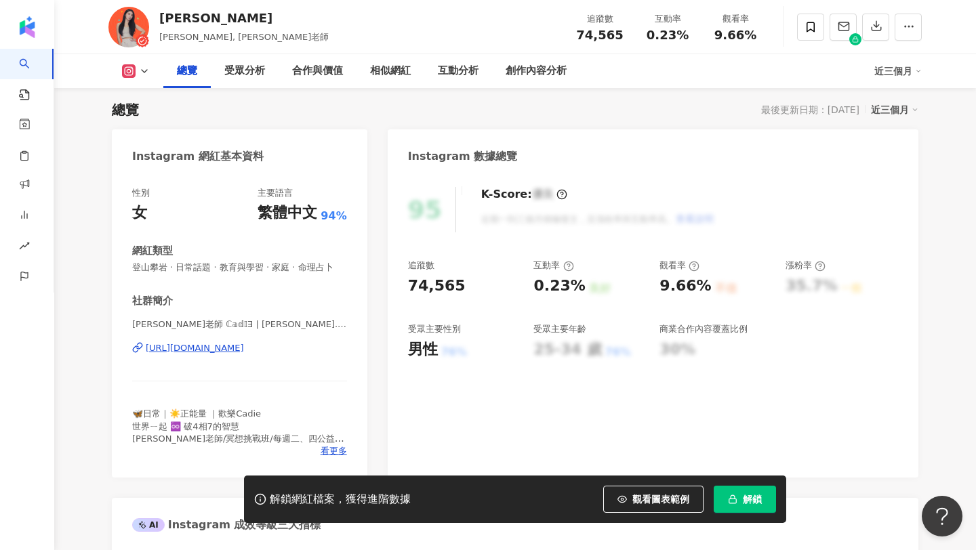
click at [188, 350] on div "https://www.instagram.com/cadie.4719/" at bounding box center [195, 348] width 98 height 12
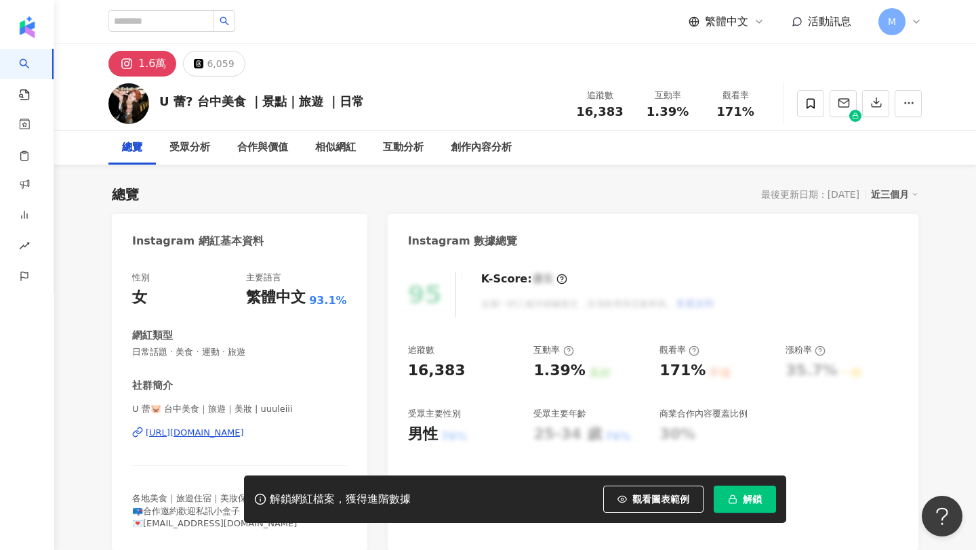
click at [184, 426] on div "U 蕾🐷 台中美食｜旅遊｜美妝 | uuuleiii https://www.instagram.com/uuuleiii/" at bounding box center [239, 442] width 215 height 79
click at [203, 435] on div "https://www.instagram.com/uuuleiii/" at bounding box center [195, 433] width 98 height 12
